Goal: Navigation & Orientation: Find specific page/section

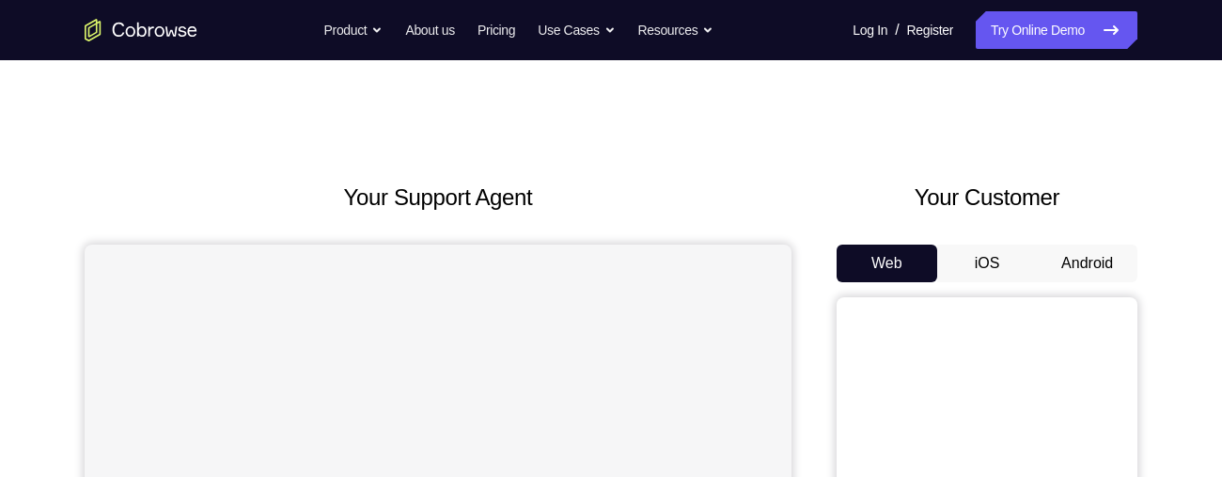
scroll to position [175, 0]
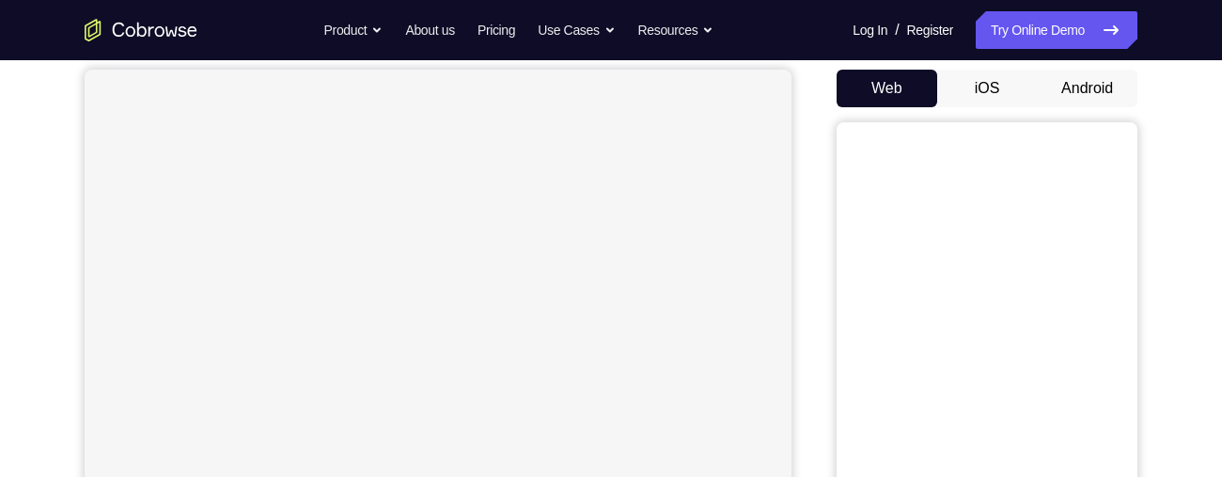
click at [1104, 95] on button "Android" at bounding box center [1087, 89] width 101 height 38
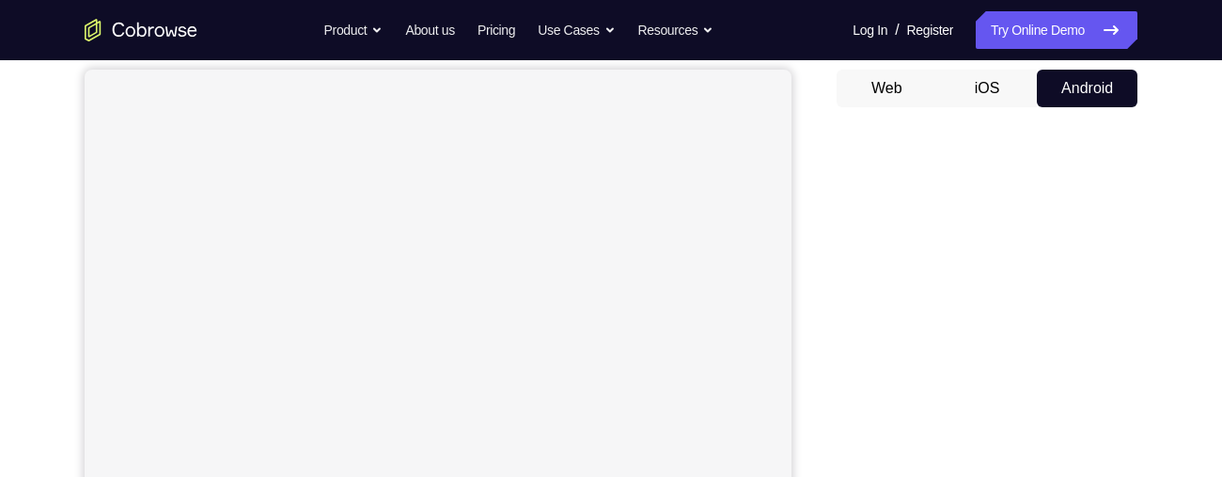
click at [987, 93] on button "iOS" at bounding box center [987, 89] width 101 height 38
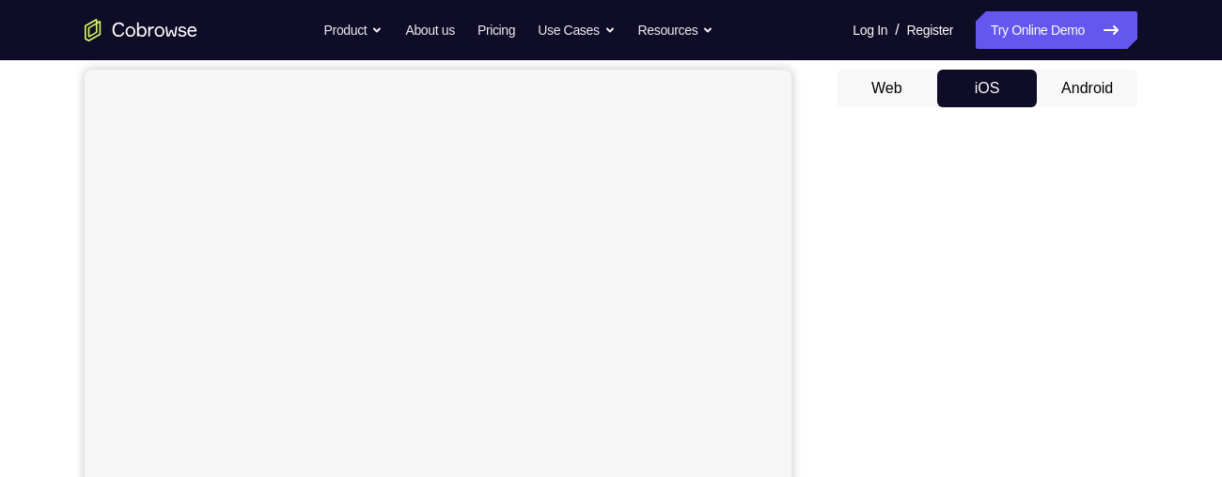
click at [903, 85] on button "Web" at bounding box center [887, 89] width 101 height 38
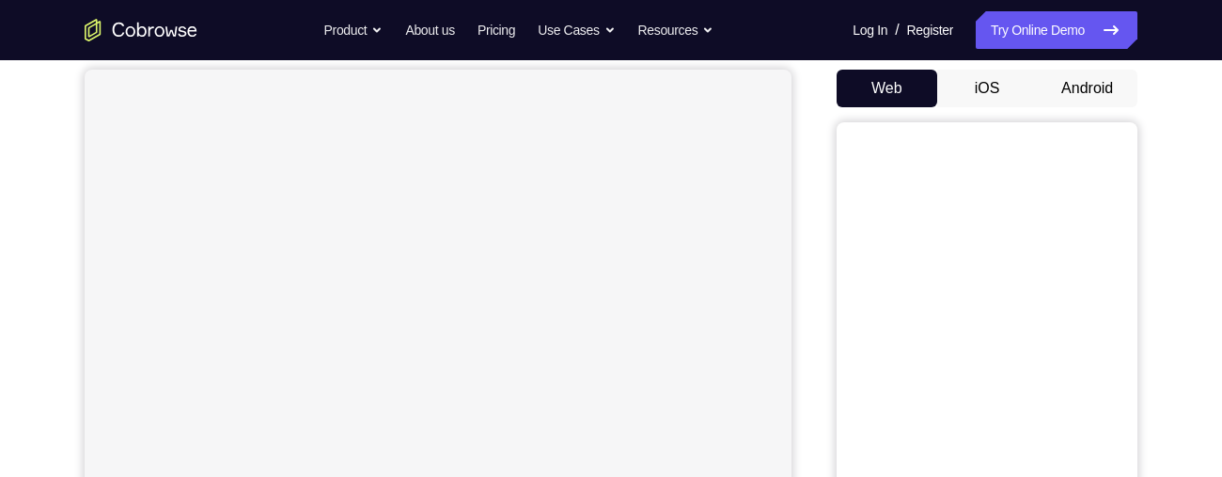
click at [1073, 88] on button "Android" at bounding box center [1087, 89] width 101 height 38
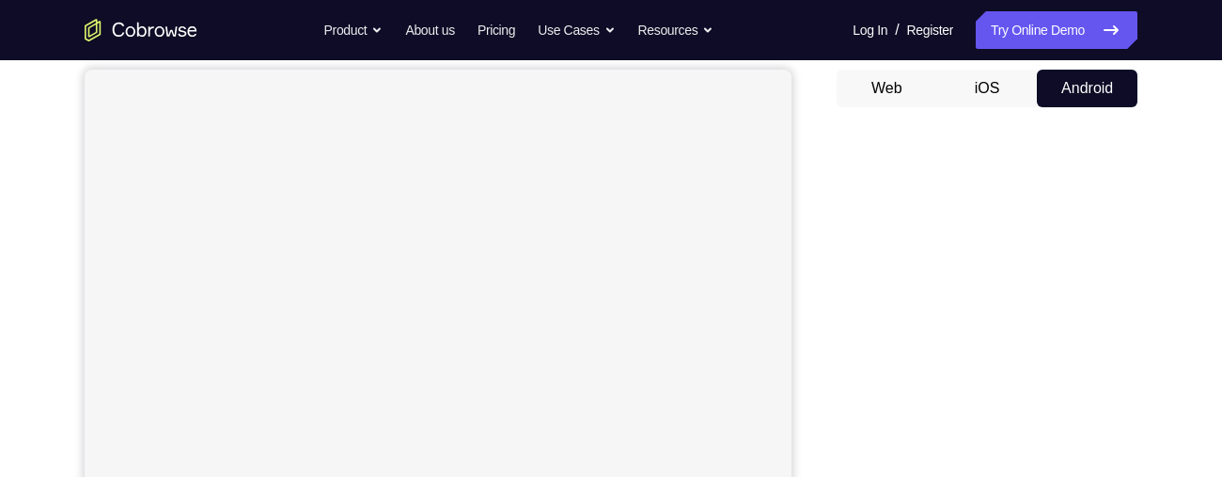
click at [995, 82] on button "iOS" at bounding box center [987, 89] width 101 height 38
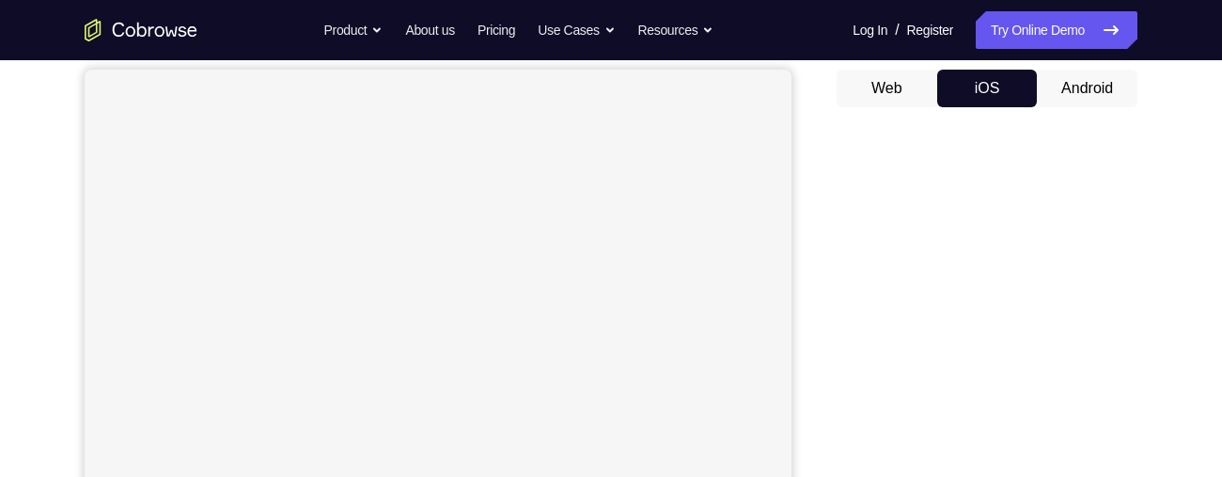
click at [920, 80] on button "Web" at bounding box center [887, 89] width 101 height 38
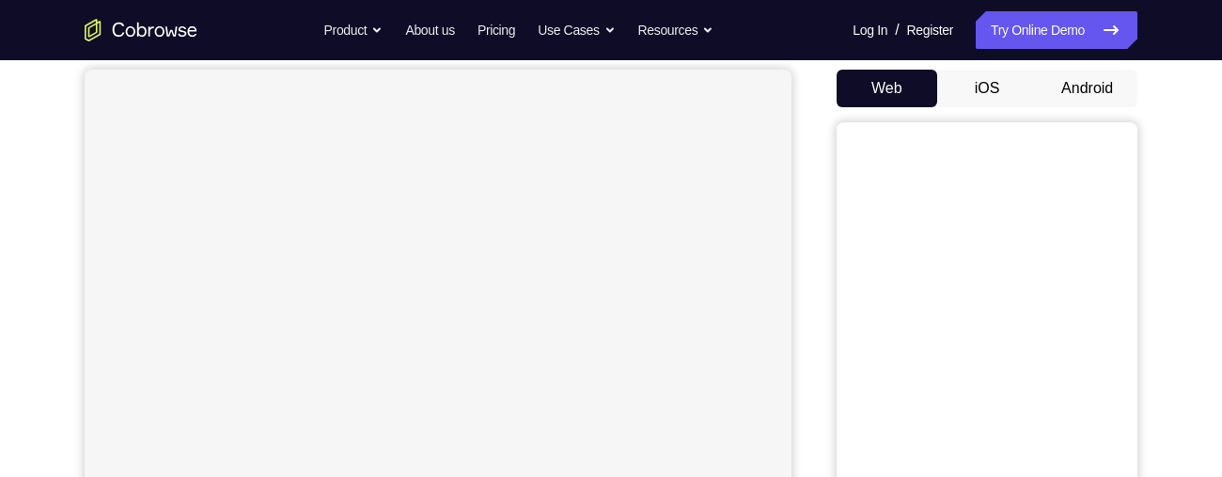
click at [981, 80] on button "iOS" at bounding box center [987, 89] width 101 height 38
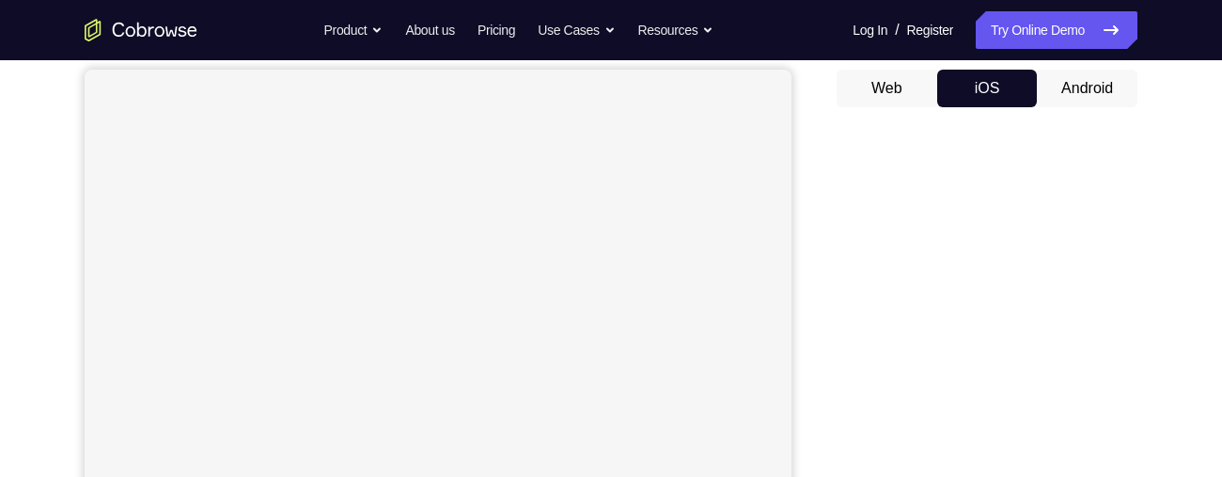
click at [1060, 78] on button "Android" at bounding box center [1087, 89] width 101 height 38
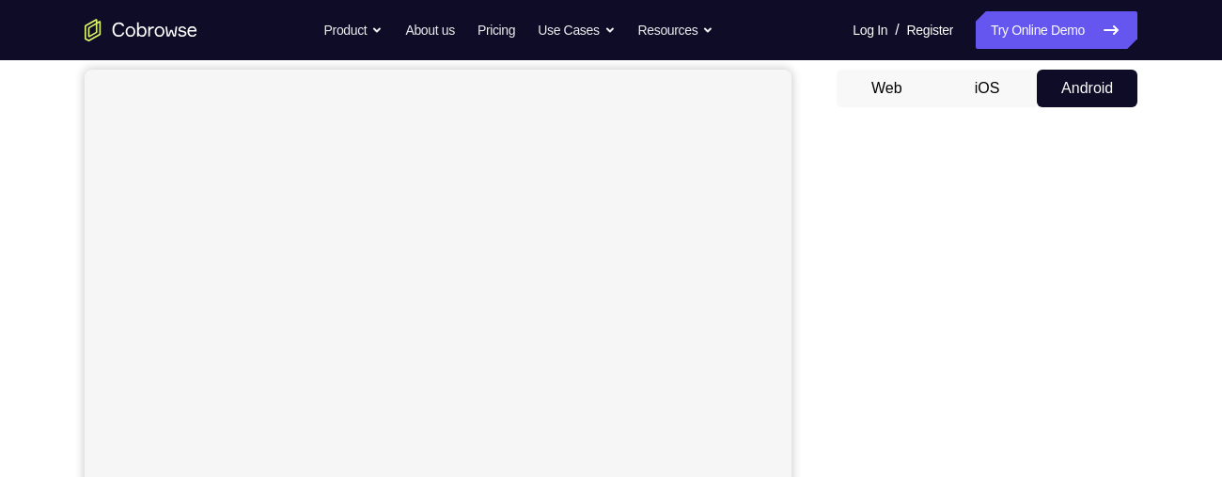
click at [1115, 87] on button "Android" at bounding box center [1087, 89] width 101 height 38
